Goal: Transaction & Acquisition: Download file/media

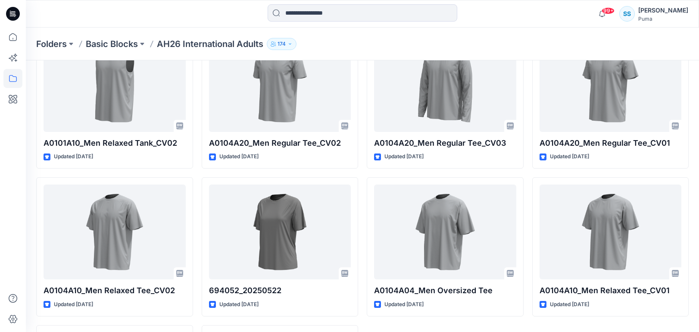
scroll to position [4473, 0]
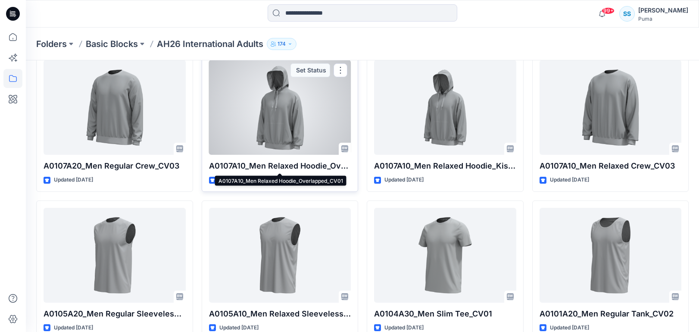
click at [318, 167] on p "A0107A10_Men Relaxed Hoodie_Overlapped_CV01" at bounding box center [280, 166] width 142 height 12
click at [309, 100] on div at bounding box center [280, 107] width 142 height 95
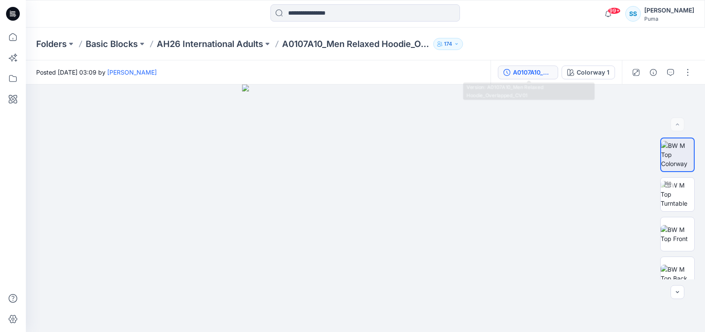
click at [543, 73] on div "A0107A10_Men Relaxed Hoodie_Overlapped_CV01" at bounding box center [533, 72] width 40 height 9
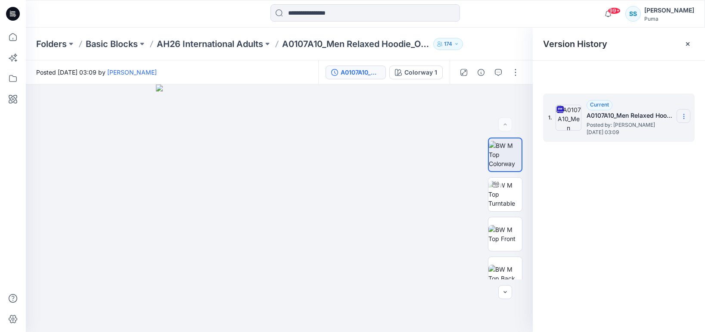
click at [684, 118] on icon at bounding box center [684, 116] width 7 height 7
click at [664, 124] on div "Download Source BW File" at bounding box center [638, 133] width 103 height 21
click at [656, 130] on span "Download Source BW File" at bounding box center [641, 133] width 72 height 10
